Goal: Information Seeking & Learning: Learn about a topic

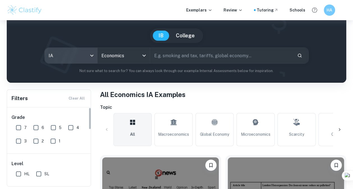
scroll to position [43, 0]
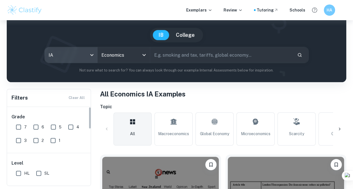
click at [21, 126] on input "7" at bounding box center [18, 127] width 11 height 11
checkbox input "true"
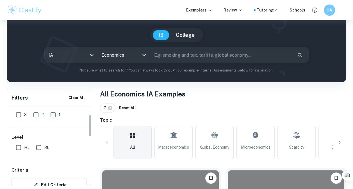
scroll to position [27, 0]
click at [17, 147] on input "HL" at bounding box center [18, 146] width 11 height 11
checkbox input "true"
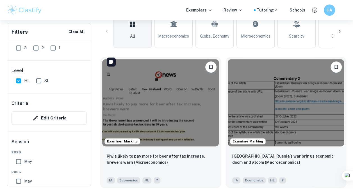
scroll to position [160, 0]
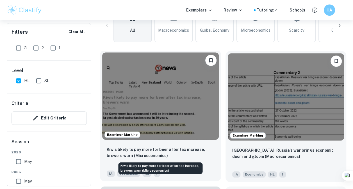
click at [133, 152] on p "Kiwis likely to pay more for beer after tax increase, brewers warn (Microeconom…" at bounding box center [160, 152] width 107 height 12
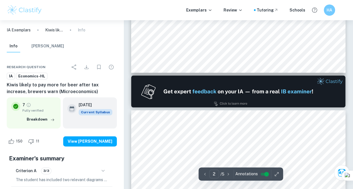
type input "1"
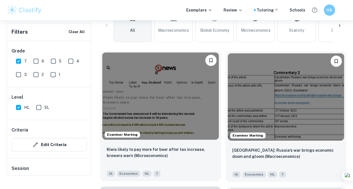
scroll to position [74, 0]
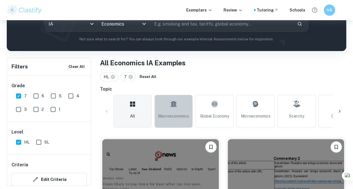
click at [174, 111] on link "Macroeconomics" at bounding box center [173, 111] width 38 height 33
type input "Macroeconomics"
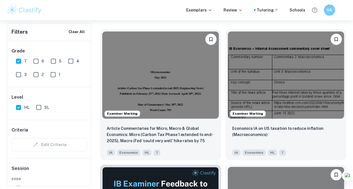
scroll to position [182, 0]
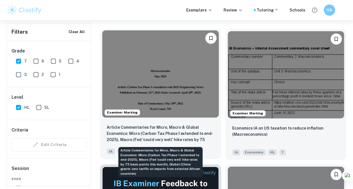
click at [151, 134] on p "Article Commentaries for Micro, Macro & Global Economics: Micro (Carbon Tax Pha…" at bounding box center [160, 133] width 107 height 19
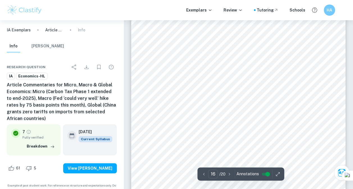
type input "17"
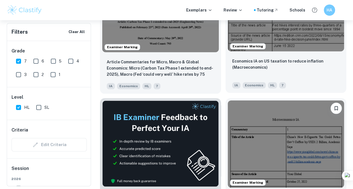
scroll to position [249, 0]
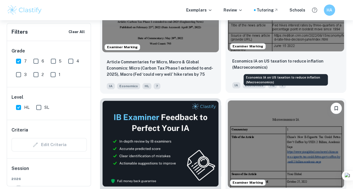
click at [246, 65] on p "Economics IA on US taxation to reduce inflation (Macroeconomics)" at bounding box center [285, 64] width 107 height 12
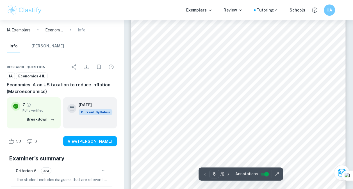
scroll to position [1657, 0]
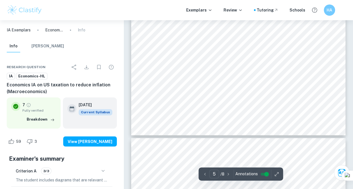
type input "6"
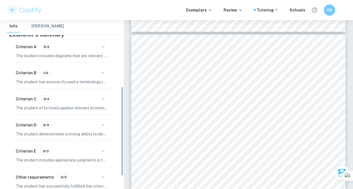
scroll to position [125, 0]
click at [102, 71] on icon "button" at bounding box center [103, 72] width 7 height 7
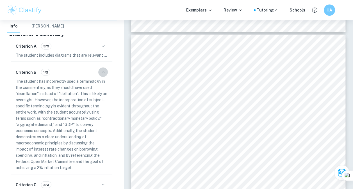
click at [102, 71] on icon "button" at bounding box center [103, 72] width 7 height 7
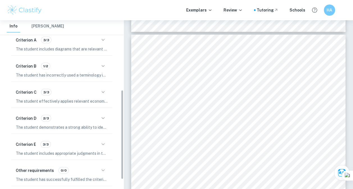
scroll to position [132, 0]
click at [104, 118] on icon "button" at bounding box center [103, 117] width 7 height 7
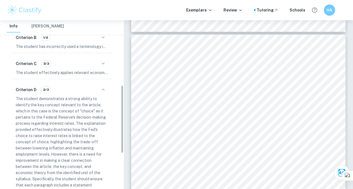
click at [102, 92] on icon "button" at bounding box center [103, 89] width 7 height 7
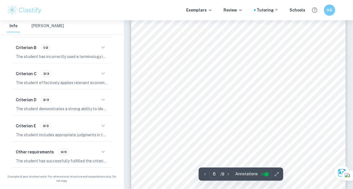
scroll to position [1652, 0]
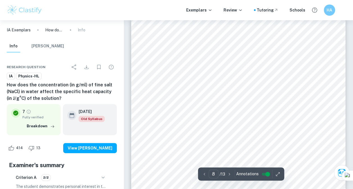
scroll to position [2184, 0]
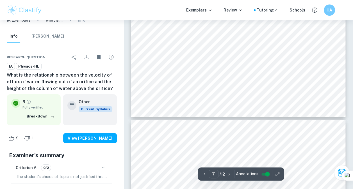
scroll to position [2080, 0]
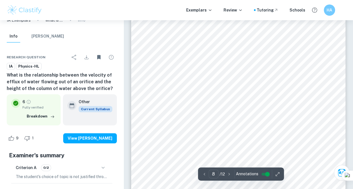
scroll to position [2261, 0]
